Goal: Find specific page/section: Find specific page/section

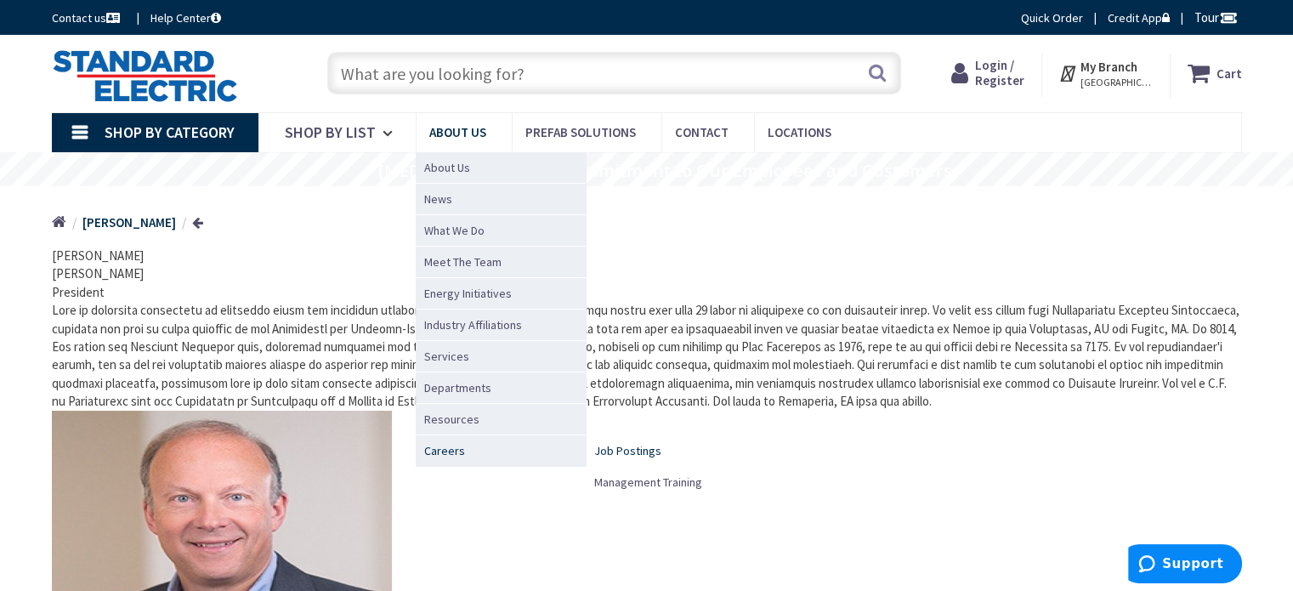
click at [599, 452] on span "Job Postings" at bounding box center [627, 450] width 67 height 17
